Goal: Information Seeking & Learning: Find specific fact

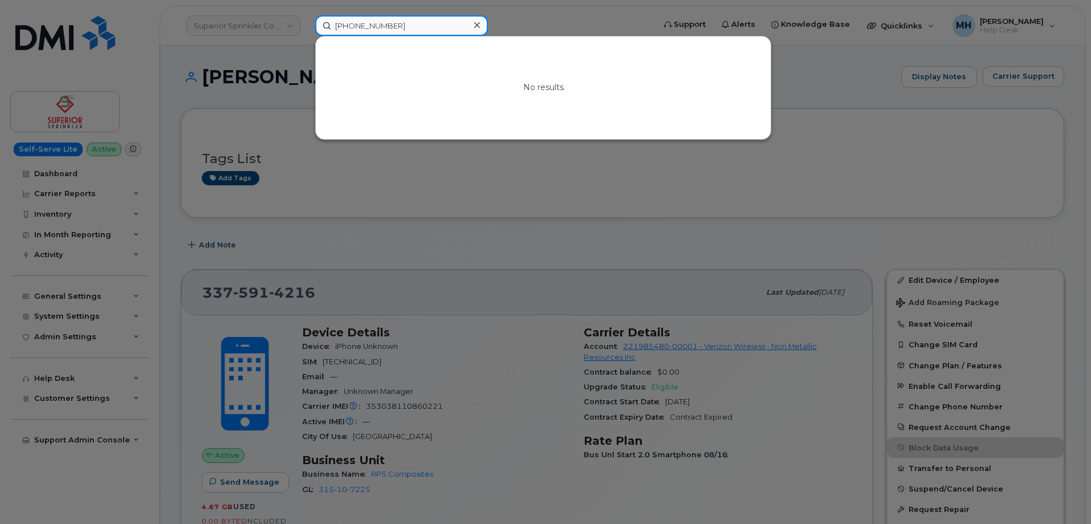
click at [389, 33] on input "[PHONE_NUMBER]" at bounding box center [401, 25] width 173 height 21
drag, startPoint x: 409, startPoint y: 30, endPoint x: 299, endPoint y: 30, distance: 110.5
click at [306, 30] on div "[PHONE_NUMBER] No results" at bounding box center [481, 25] width 350 height 21
paste input "[PHONE_NUMBER]"
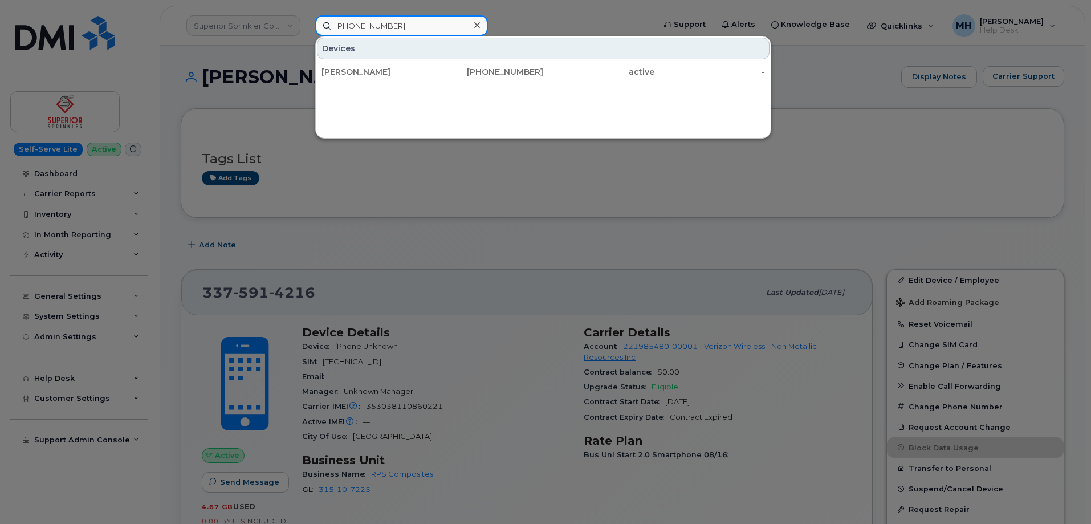
type input "[PHONE_NUMBER]"
click at [405, 66] on div "[PERSON_NAME]" at bounding box center [376, 72] width 111 height 21
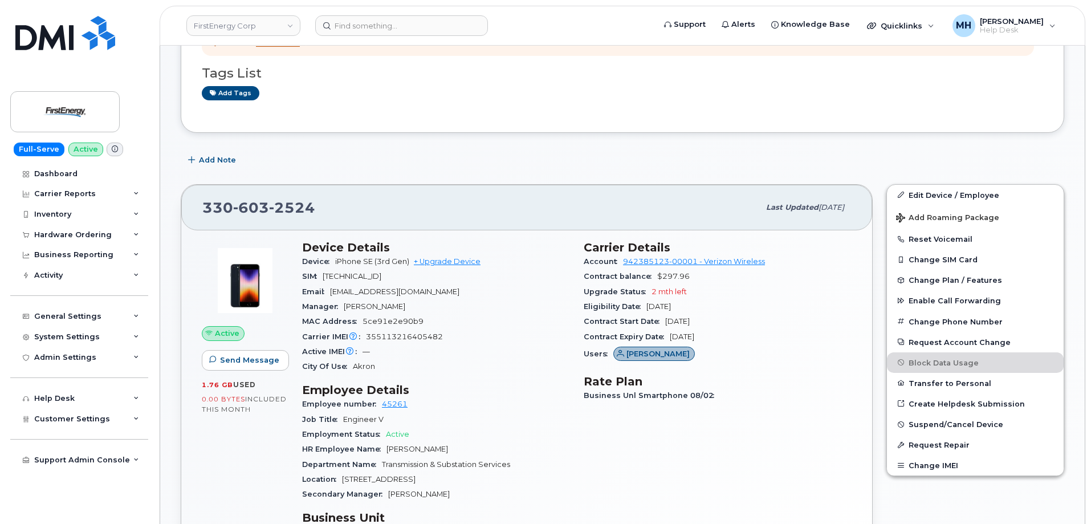
scroll to position [228, 0]
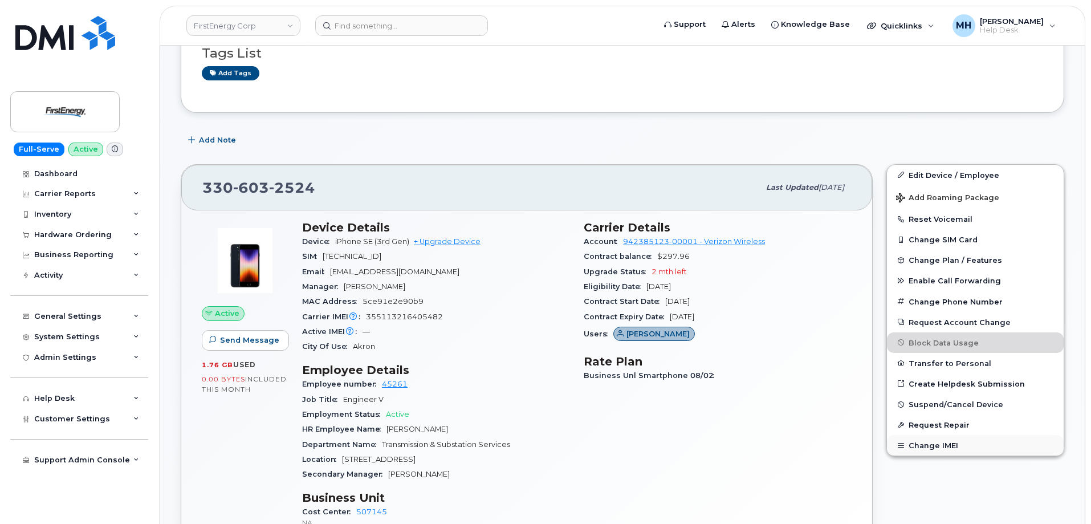
click at [956, 445] on button "Change IMEI" at bounding box center [975, 445] width 177 height 21
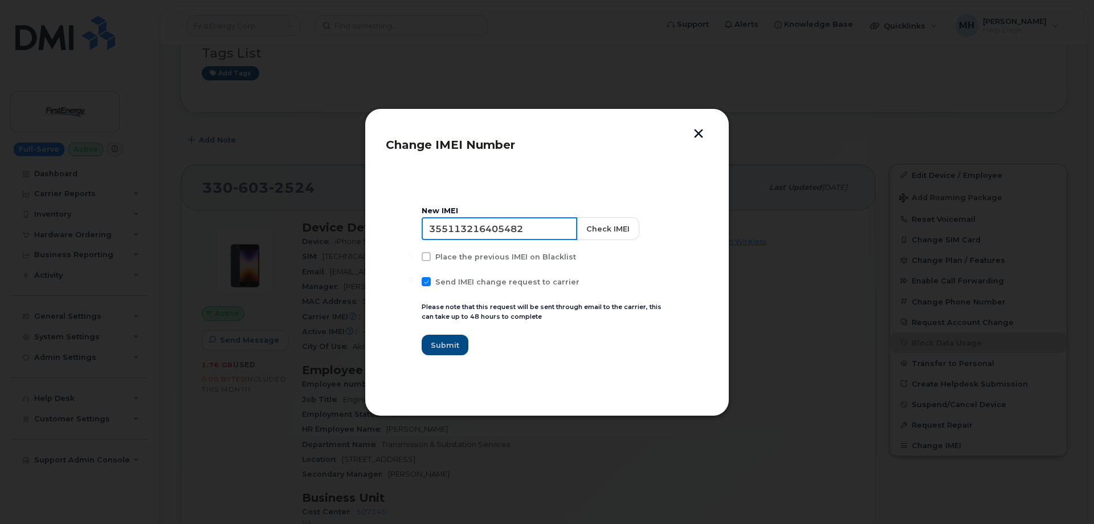
drag, startPoint x: 546, startPoint y: 225, endPoint x: 411, endPoint y: 225, distance: 134.5
click at [411, 225] on section "New IMEI 355113216405482 Check IMEI Place the previous IMEI on Blacklist Send I…" at bounding box center [547, 281] width 323 height 228
click at [540, 236] on input "355113216405482" at bounding box center [500, 228] width 156 height 23
drag, startPoint x: 473, startPoint y: 225, endPoint x: 419, endPoint y: 225, distance: 54.1
click at [419, 225] on section "New IMEI 355113216405482 Check IMEI Place the previous IMEI on Blacklist Send I…" at bounding box center [547, 281] width 323 height 228
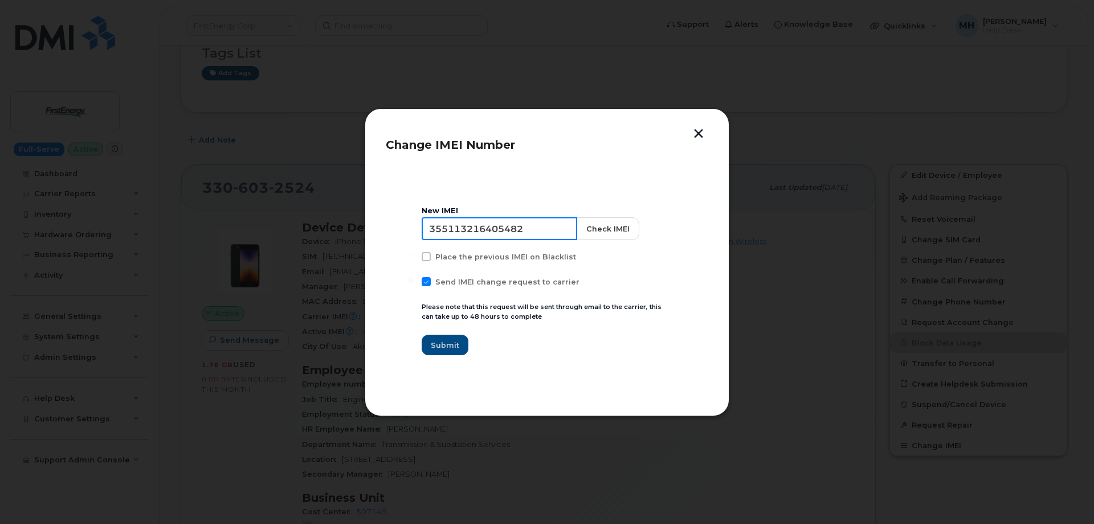
paste input "7933316036145"
type input "357933316036145"
click at [601, 225] on button "Check IMEI" at bounding box center [607, 228] width 63 height 23
click at [458, 349] on span "Submit" at bounding box center [445, 345] width 28 height 11
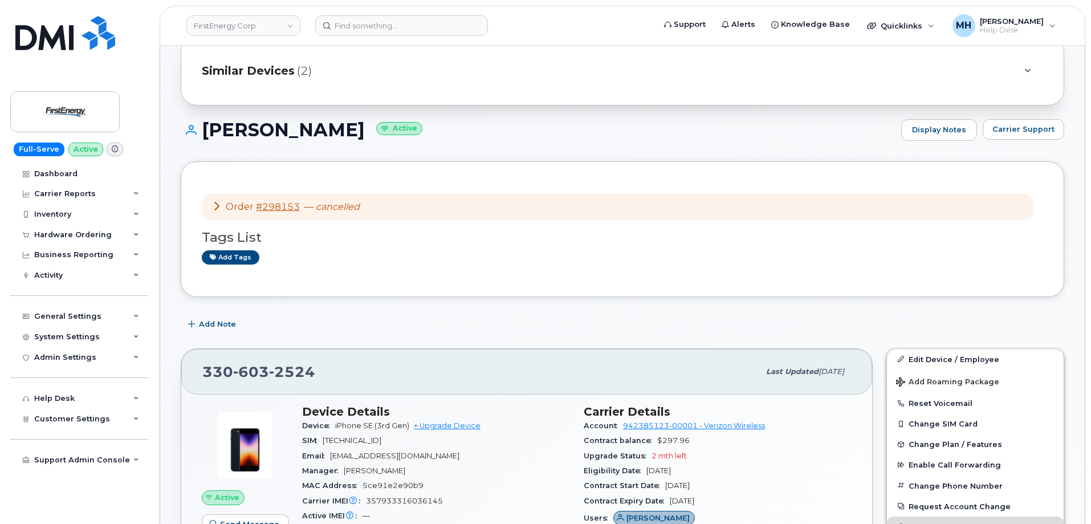
scroll to position [0, 0]
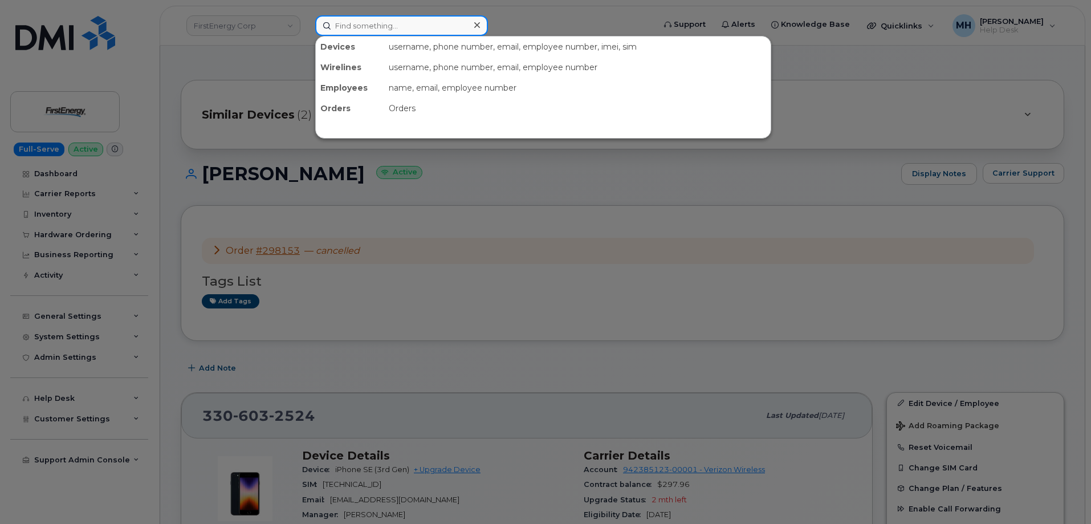
click at [395, 23] on input at bounding box center [401, 25] width 173 height 21
click at [380, 33] on input at bounding box center [401, 25] width 173 height 21
click at [407, 30] on input at bounding box center [401, 25] width 173 height 21
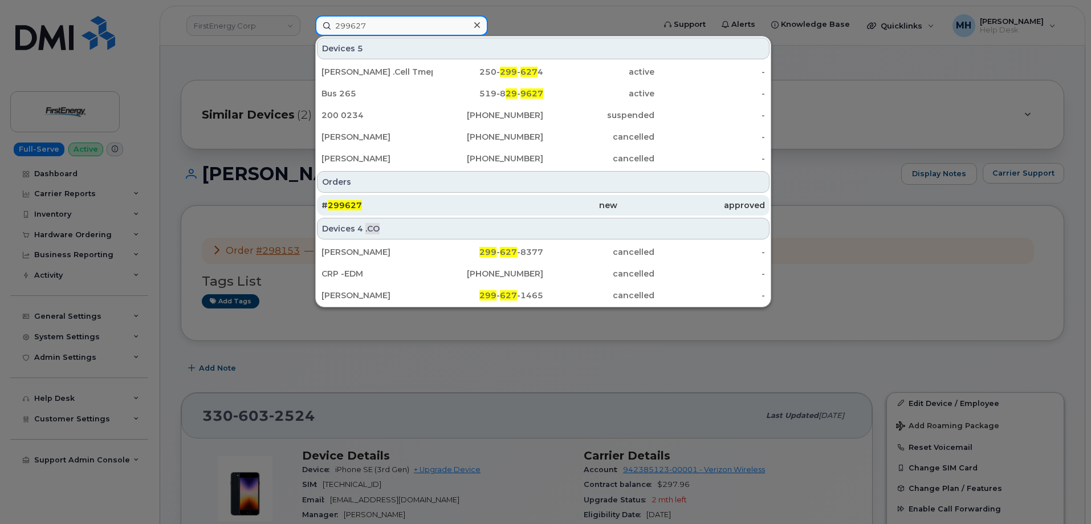
type input "299627"
click at [475, 208] on div "new" at bounding box center [543, 204] width 148 height 11
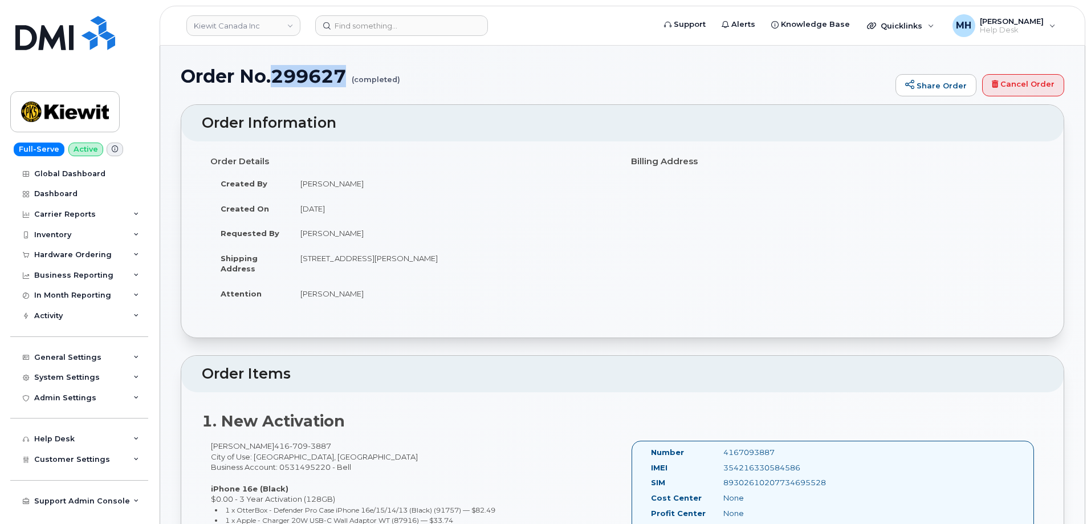
drag, startPoint x: 345, startPoint y: 69, endPoint x: 277, endPoint y: 75, distance: 68.1
click at [277, 75] on h1 "Order No.299627 (completed)" at bounding box center [535, 76] width 709 height 20
copy h1 "299627"
click at [104, 254] on div "Hardware Ordering" at bounding box center [72, 254] width 77 height 9
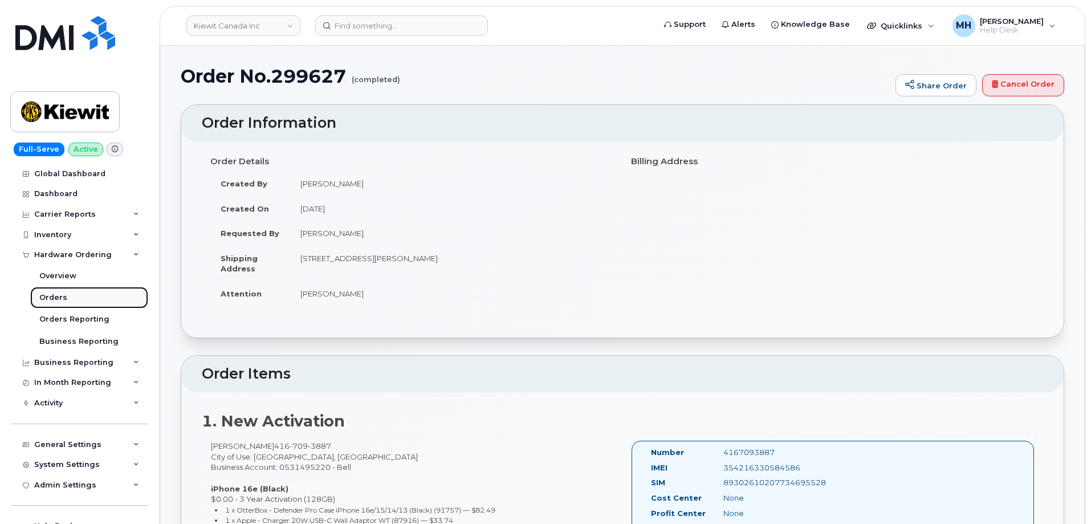
click at [75, 293] on link "Orders" at bounding box center [89, 298] width 118 height 22
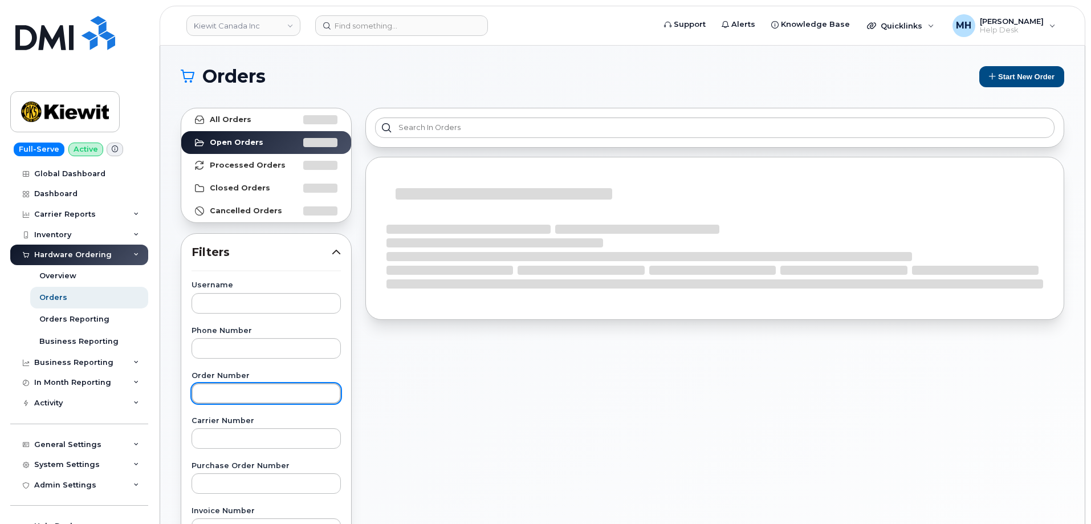
click at [264, 388] on input "text" at bounding box center [265, 393] width 149 height 21
paste input "299627"
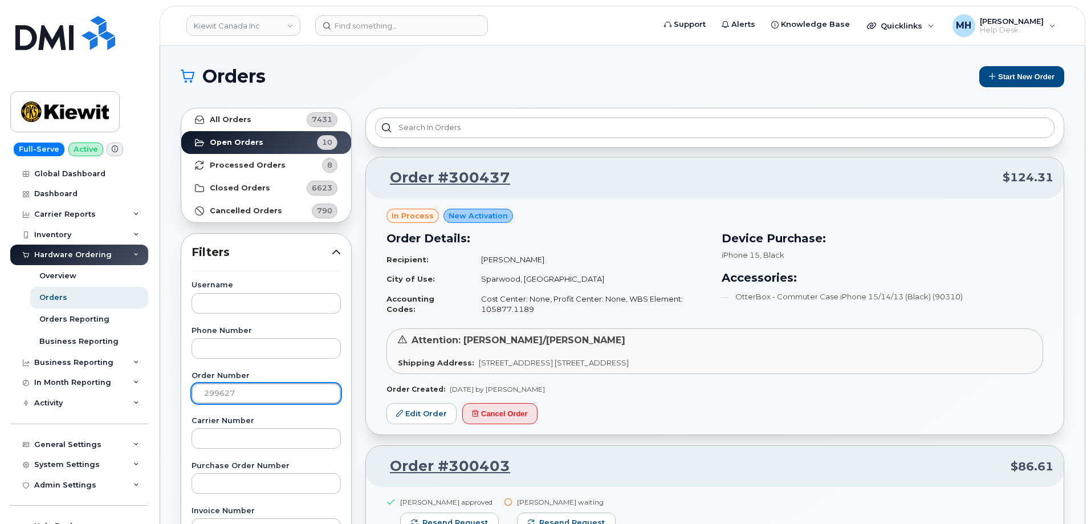
type input "299627"
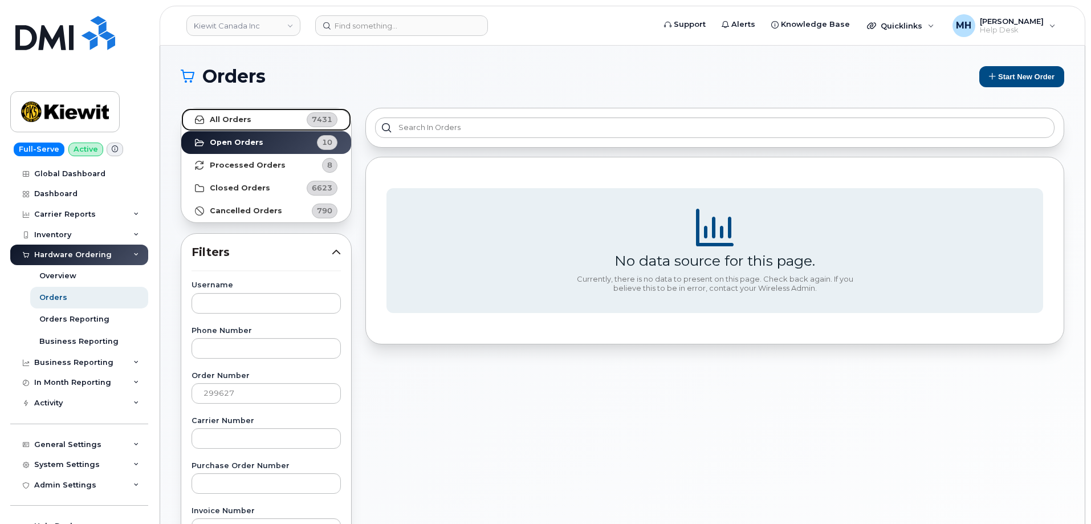
click at [259, 128] on link "All Orders 7431" at bounding box center [266, 119] width 170 height 23
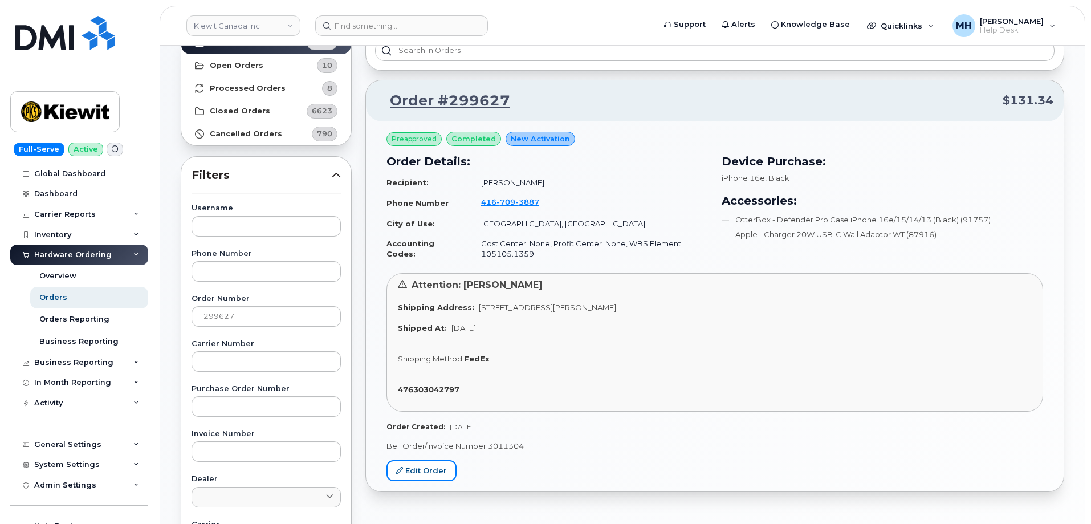
scroll to position [57, 0]
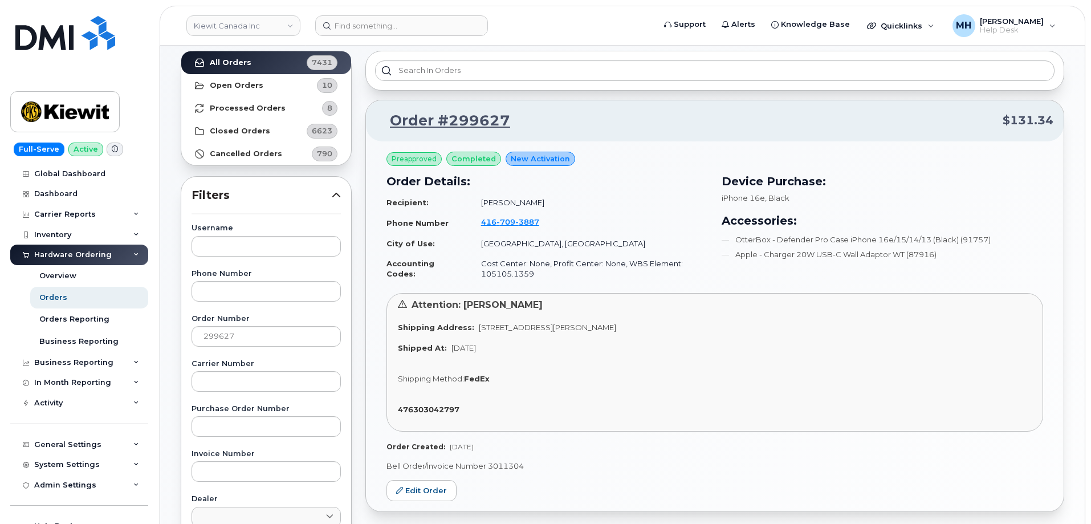
drag, startPoint x: 667, startPoint y: 331, endPoint x: 472, endPoint y: 325, distance: 195.5
click at [472, 325] on div "Shipping Address: 16 Lower Jarvis St TORONTO ON M5E 1N1 CANADA" at bounding box center [715, 327] width 634 height 11
copy span "16 Lower Jarvis St TORONTO ON M5E 1N1 CANADA"
click at [750, 329] on div "Shipping Address: 16 Lower Jarvis St TORONTO ON M5E 1N1 CANADA" at bounding box center [715, 327] width 634 height 11
drag, startPoint x: 707, startPoint y: 328, endPoint x: 543, endPoint y: 326, distance: 164.1
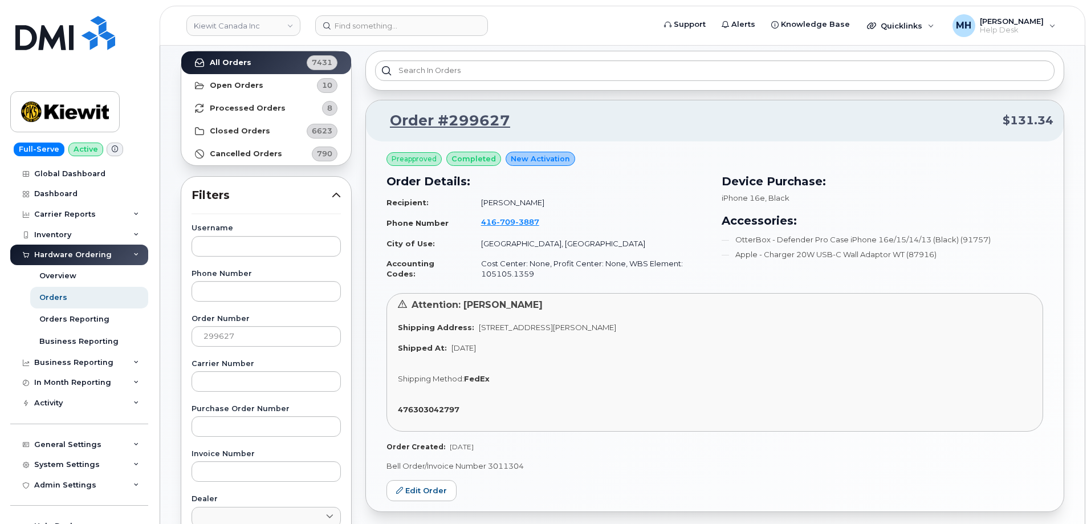
click at [543, 326] on div "Shipping Address: 16 Lower Jarvis St TORONTO ON M5E 1N1 CANADA" at bounding box center [715, 327] width 634 height 11
copy span "TORONTO ON M5E 1N1 CANADA"
click at [459, 34] on input at bounding box center [401, 25] width 173 height 21
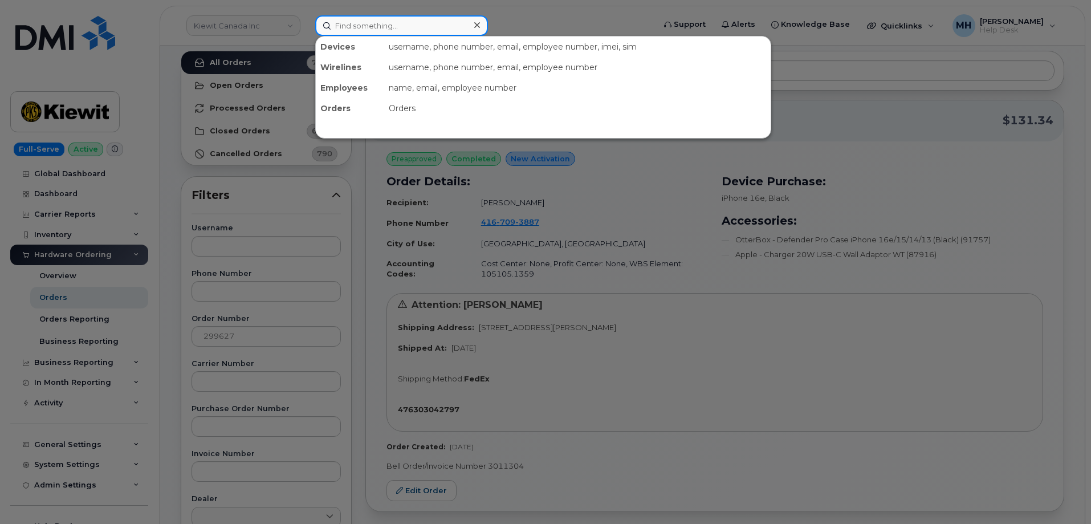
paste input "250-552-0698"
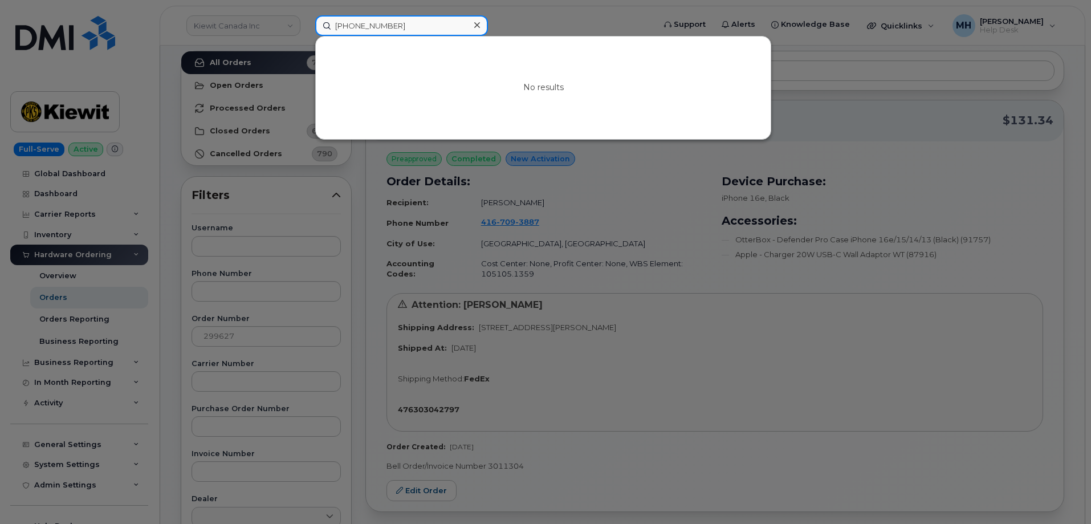
drag, startPoint x: 365, startPoint y: 28, endPoint x: 270, endPoint y: 34, distance: 95.4
click at [306, 28] on div "250-552-0698 No results" at bounding box center [481, 25] width 350 height 21
paste input "672-983-1134"
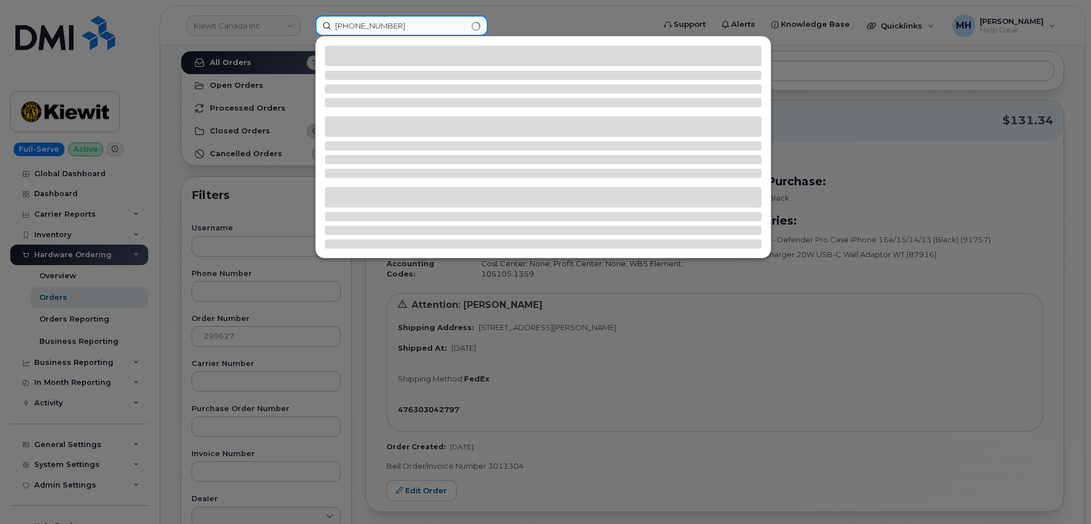
type input "672-983-1134"
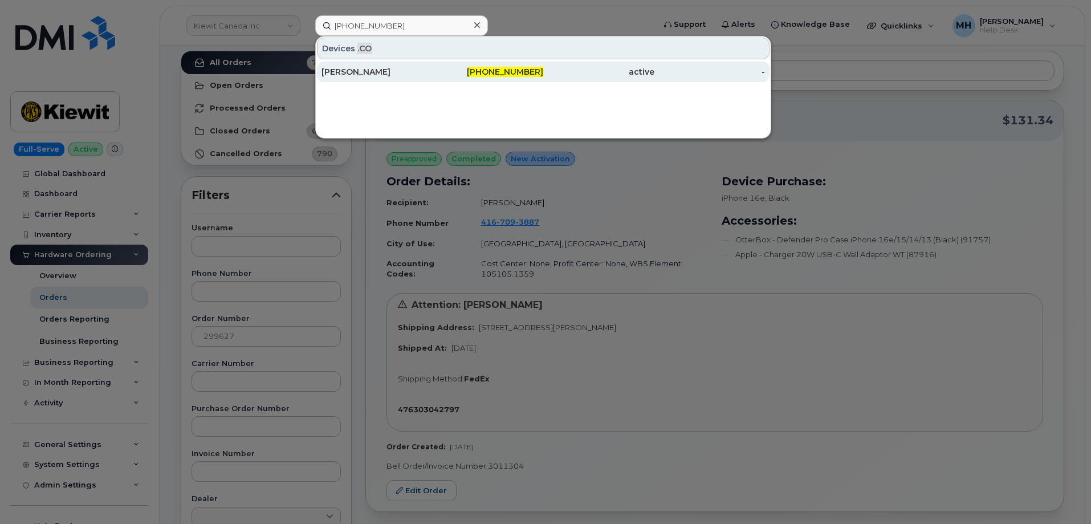
click at [542, 77] on div "672-983-1134" at bounding box center [488, 72] width 111 height 21
